Goal: Check status: Check status

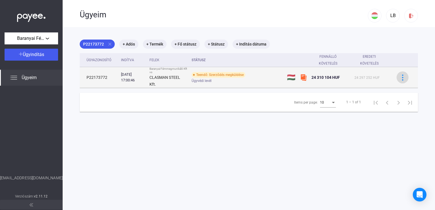
click at [400, 78] on img at bounding box center [403, 78] width 6 height 6
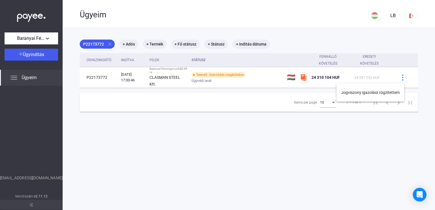
click at [173, 79] on div at bounding box center [217, 105] width 435 height 210
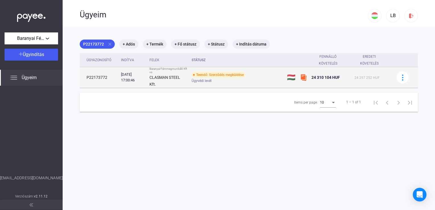
click at [126, 82] on div "[DATE] 17:00:46" at bounding box center [133, 77] width 24 height 11
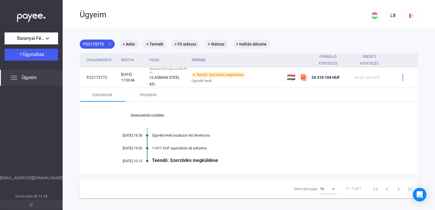
click at [41, 76] on div "Ügyeim" at bounding box center [31, 78] width 63 height 16
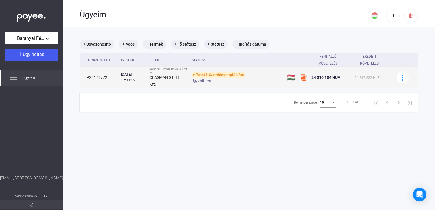
click at [217, 80] on div "Ügyvédi levél" at bounding box center [237, 81] width 91 height 4
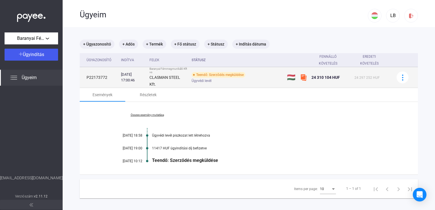
click at [368, 79] on span "24 297 252 HUF" at bounding box center [367, 78] width 25 height 4
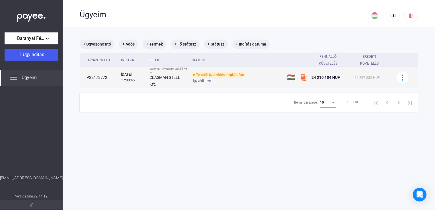
click at [145, 78] on div "[DATE] 17:00:46" at bounding box center [133, 77] width 24 height 11
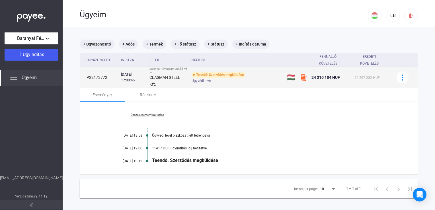
click at [99, 78] on td "P22173772" at bounding box center [99, 77] width 39 height 21
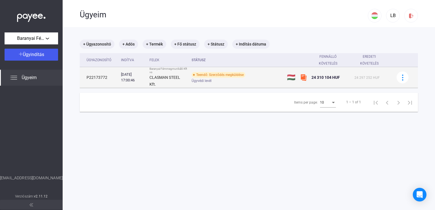
drag, startPoint x: 99, startPoint y: 78, endPoint x: 105, endPoint y: 78, distance: 5.4
click at [105, 78] on td "P22173772" at bounding box center [99, 77] width 39 height 21
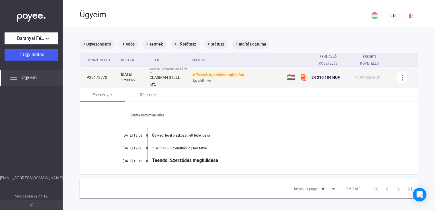
click at [307, 79] on img at bounding box center [303, 77] width 7 height 7
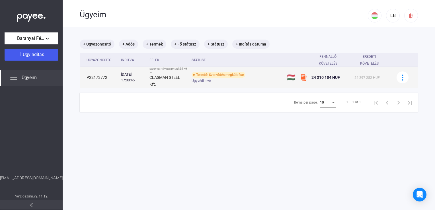
click at [326, 77] on span "24 310 104 HUF" at bounding box center [326, 77] width 28 height 5
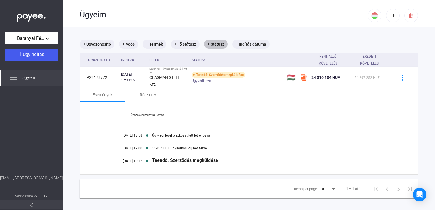
click at [215, 47] on mat-chip "+ Státusz" at bounding box center [216, 44] width 24 height 9
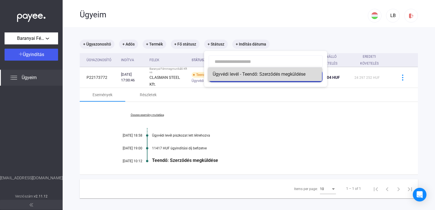
click at [248, 76] on span "Ügyvédi levél - Teendő: Szerződés megküldése" at bounding box center [265, 74] width 105 height 7
type input "**********"
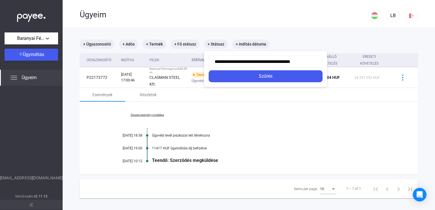
click at [240, 62] on input "**********" at bounding box center [266, 62] width 114 height 12
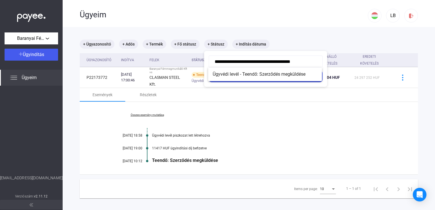
click at [187, 46] on div at bounding box center [217, 105] width 435 height 210
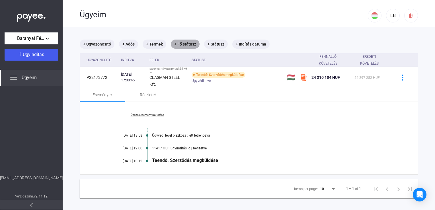
click at [187, 45] on mat-chip "+ Fő státusz" at bounding box center [185, 44] width 29 height 9
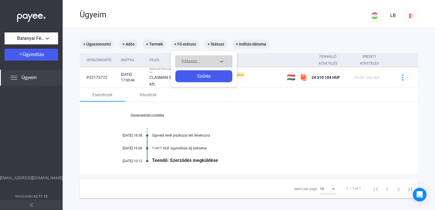
click at [186, 59] on span "Válassz..." at bounding box center [191, 61] width 19 height 5
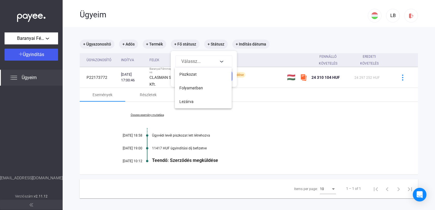
click at [195, 29] on div at bounding box center [217, 105] width 435 height 210
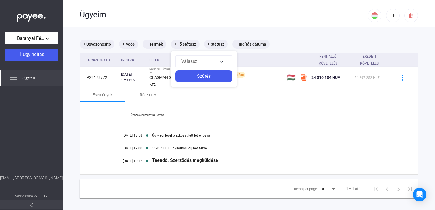
click at [399, 78] on div at bounding box center [217, 105] width 435 height 210
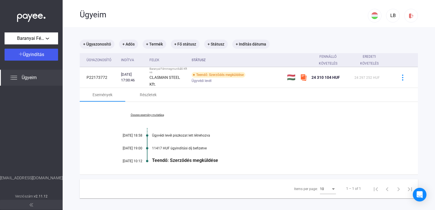
click at [400, 78] on img at bounding box center [403, 78] width 6 height 6
click at [296, 123] on div at bounding box center [217, 105] width 435 height 210
click at [32, 47] on div "Baranyai Fémmegmunkáló Kft Ügyindítás Ügyeim [EMAIL_ADDRESS][DOMAIN_NAME] Verzi…" at bounding box center [31, 105] width 63 height 210
click at [35, 40] on span "Baranyai Fémmegmunkáló Kft" at bounding box center [31, 38] width 28 height 7
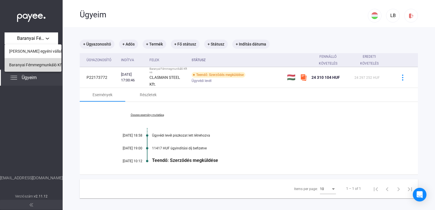
click at [23, 63] on span "Baranyai Fémmegmunkáló Kft" at bounding box center [36, 65] width 54 height 7
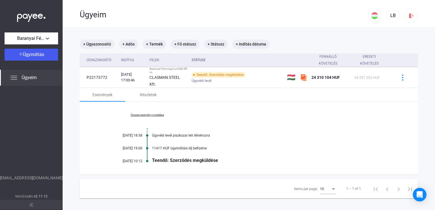
click at [17, 75] on img at bounding box center [13, 77] width 7 height 7
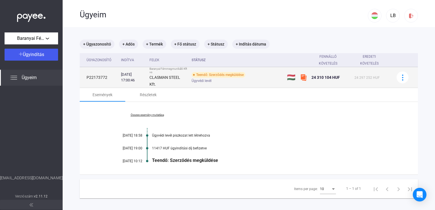
click at [103, 78] on td "P22173772" at bounding box center [99, 77] width 39 height 21
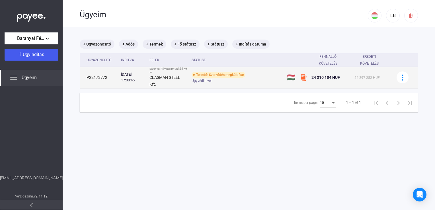
click at [103, 78] on td "P22173772" at bounding box center [99, 77] width 39 height 21
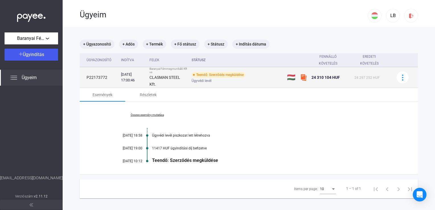
click at [103, 78] on td "P22173772" at bounding box center [99, 77] width 39 height 21
